Goal: Task Accomplishment & Management: Use online tool/utility

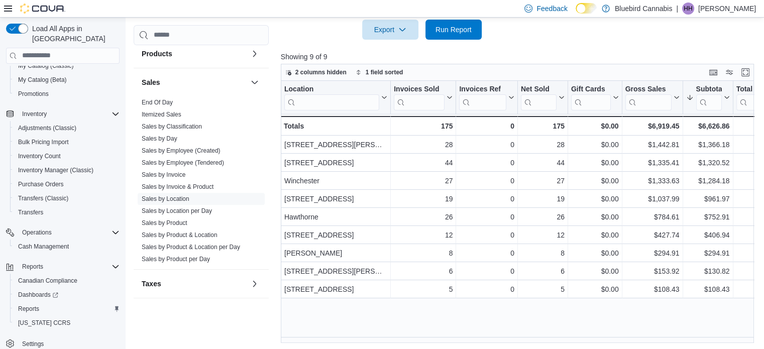
scroll to position [322, 0]
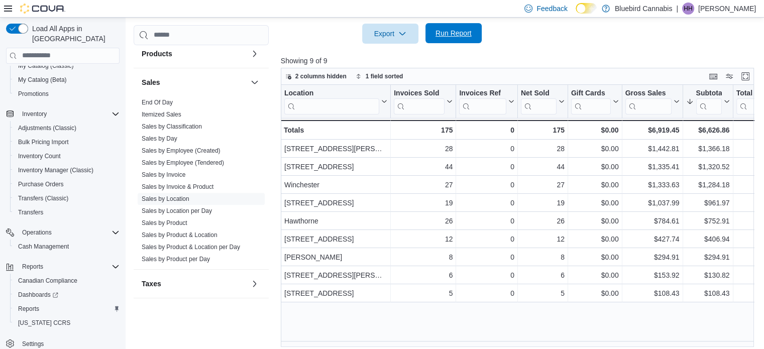
click at [458, 32] on span "Run Report" at bounding box center [453, 33] width 36 height 10
click at [445, 34] on span "Run Report" at bounding box center [453, 33] width 36 height 10
click at [175, 152] on link "Sales by Employee (Created)" at bounding box center [181, 150] width 79 height 7
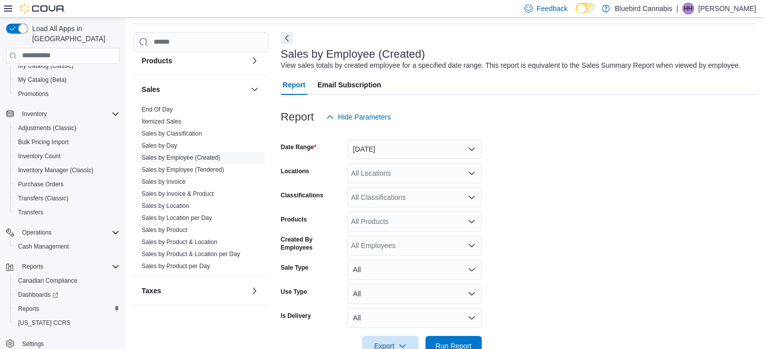
scroll to position [23, 0]
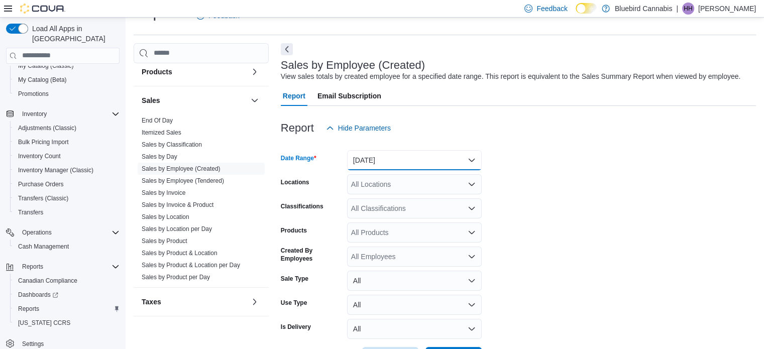
click at [448, 158] on button "[DATE]" at bounding box center [414, 160] width 135 height 20
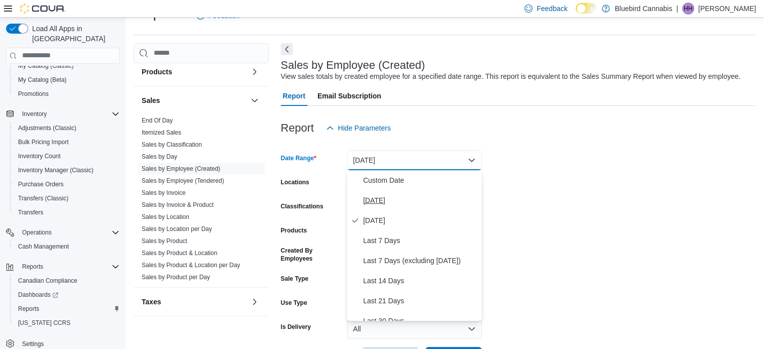
scroll to position [151, 0]
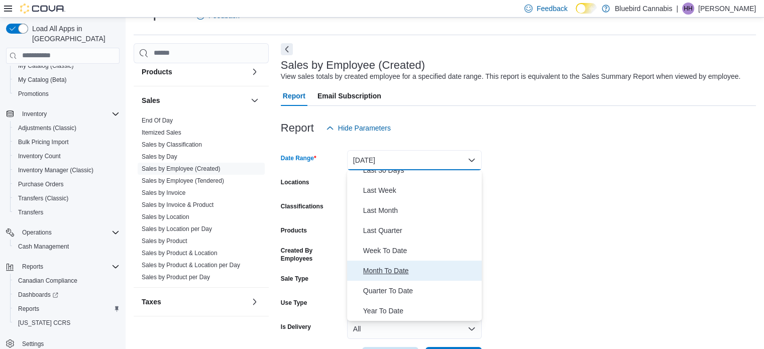
click at [397, 275] on span "Month To Date" at bounding box center [420, 271] width 115 height 12
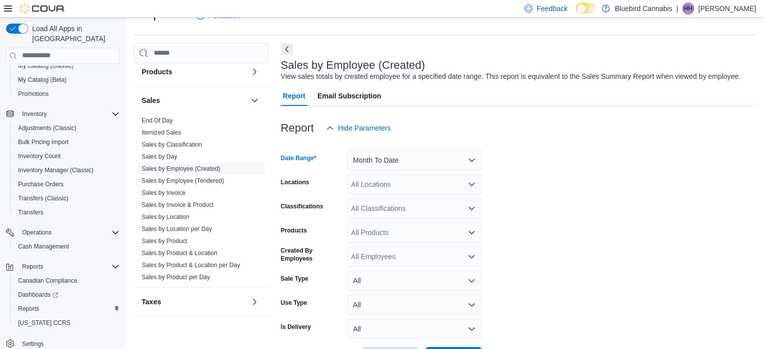
click at [424, 184] on div "All Locations" at bounding box center [414, 184] width 135 height 20
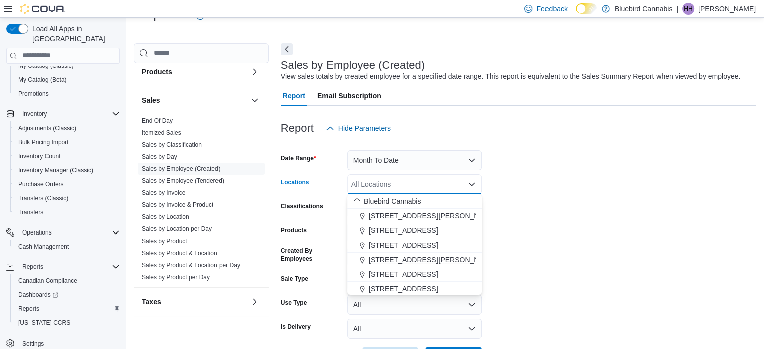
click at [410, 261] on span "[STREET_ADDRESS][PERSON_NAME]" at bounding box center [433, 260] width 128 height 10
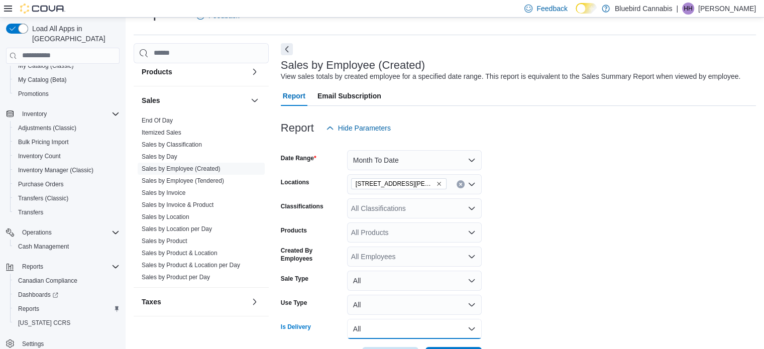
click at [396, 323] on button "All" at bounding box center [414, 329] width 135 height 20
click at [400, 307] on span "No" at bounding box center [420, 309] width 115 height 12
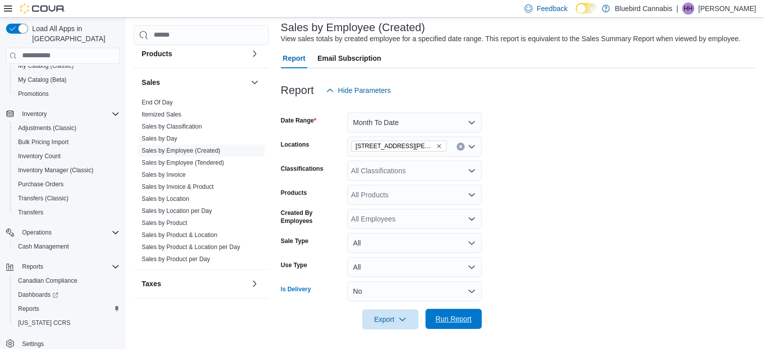
click at [446, 312] on span "Run Report" at bounding box center [453, 319] width 44 height 20
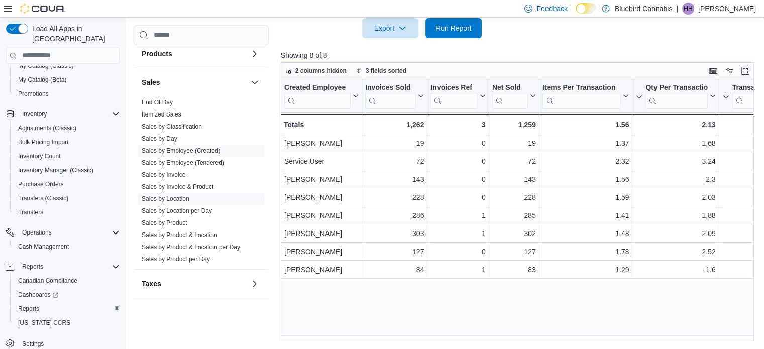
click at [168, 195] on link "Sales by Location" at bounding box center [166, 198] width 48 height 7
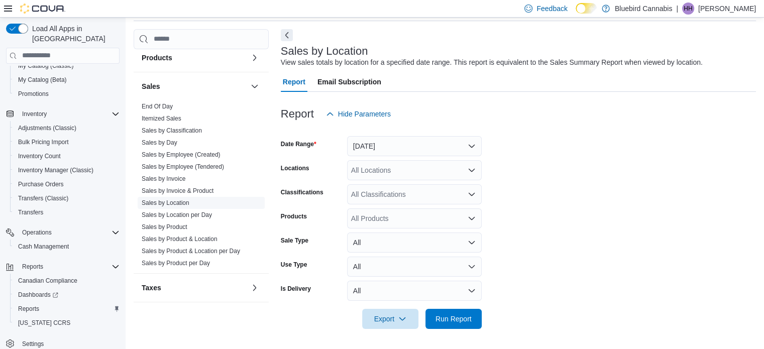
scroll to position [23, 0]
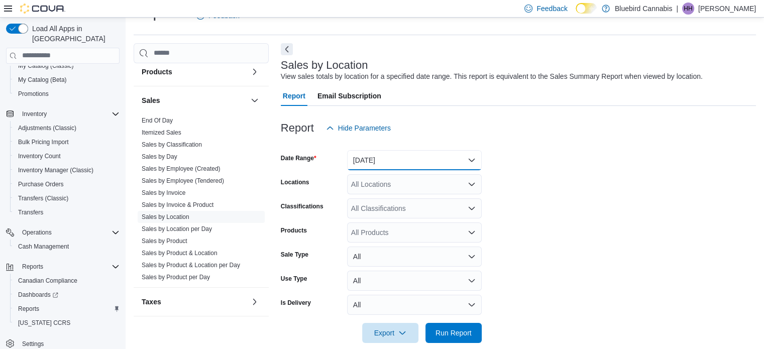
click at [458, 160] on button "[DATE]" at bounding box center [414, 160] width 135 height 20
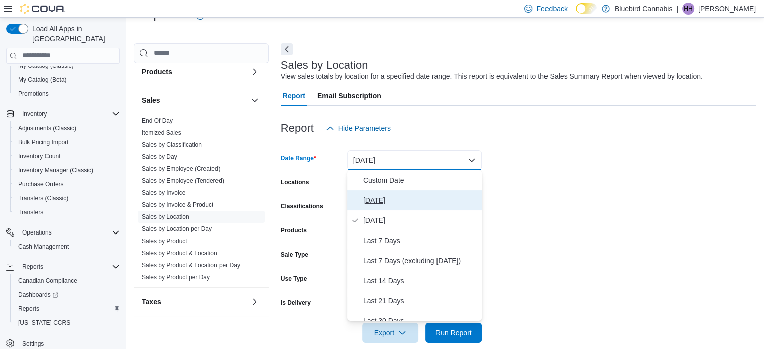
click at [435, 196] on span "[DATE]" at bounding box center [420, 200] width 115 height 12
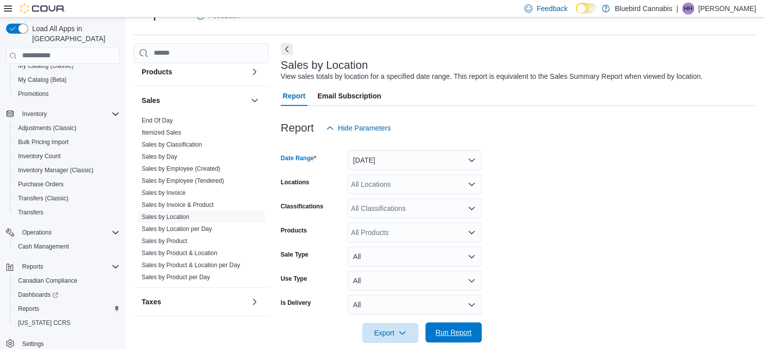
click at [443, 323] on span "Run Report" at bounding box center [453, 332] width 44 height 20
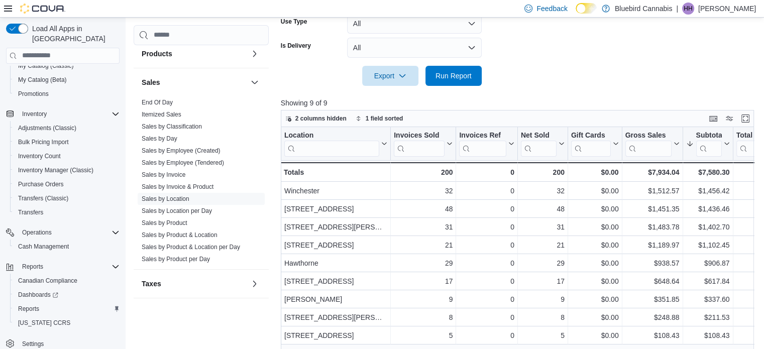
scroll to position [290, 0]
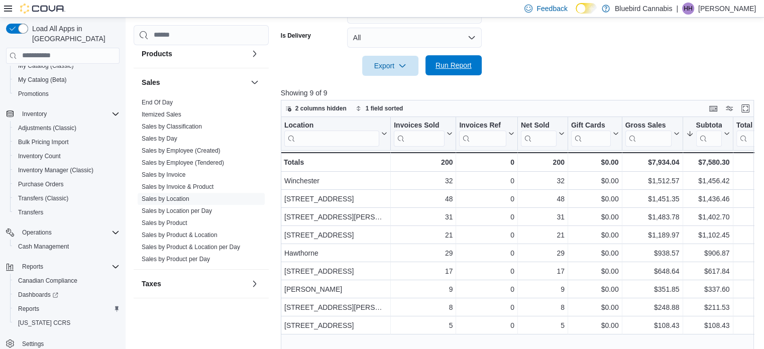
click at [452, 72] on span "Run Report" at bounding box center [453, 65] width 44 height 20
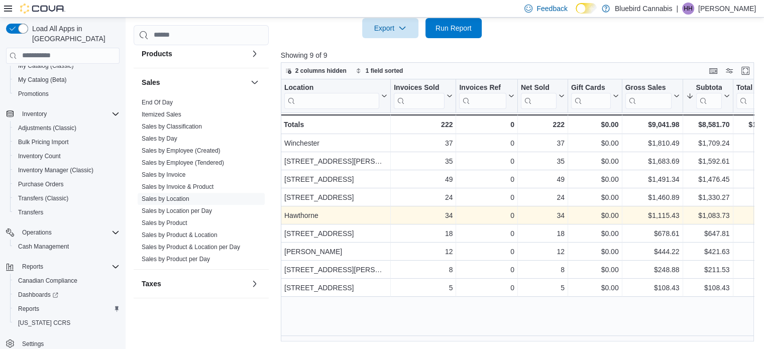
scroll to position [327, 0]
